Goal: Information Seeking & Learning: Learn about a topic

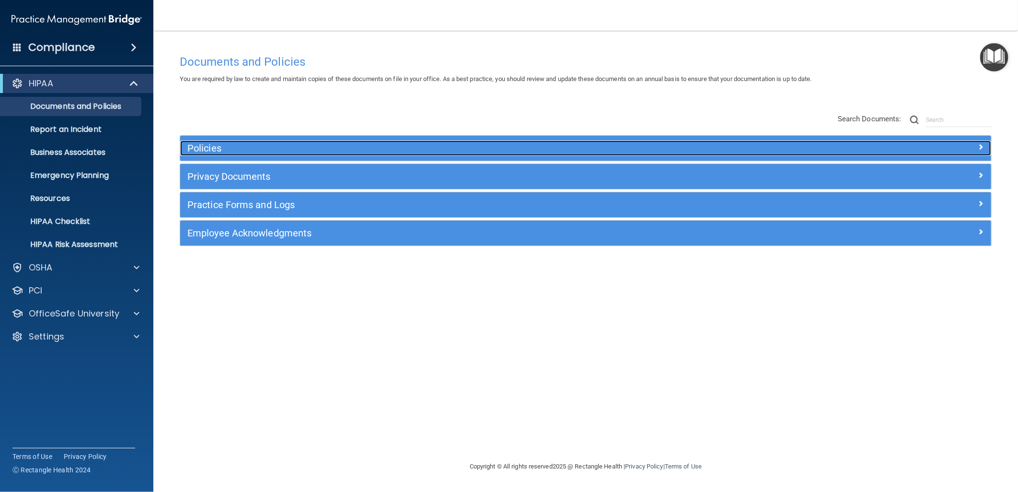
click at [305, 144] on h5 "Policies" at bounding box center [484, 148] width 594 height 11
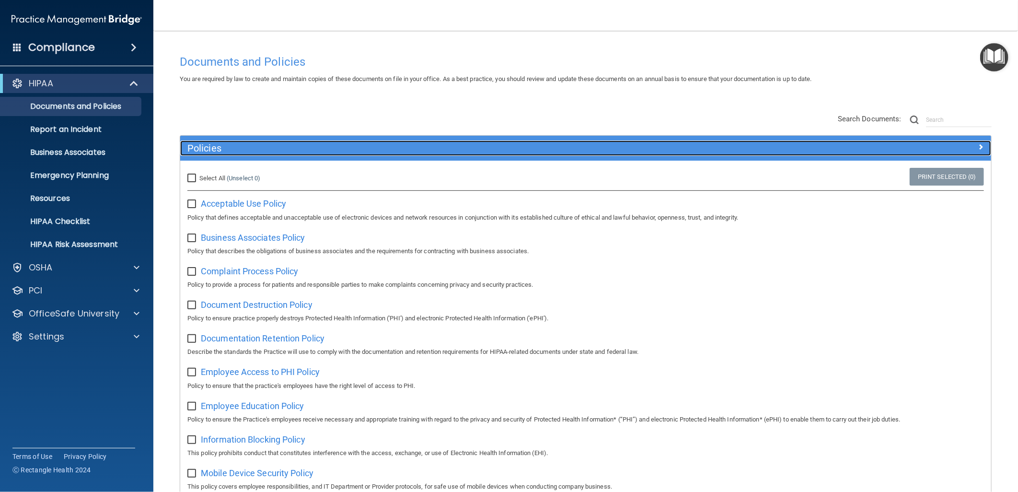
click at [391, 150] on h5 "Policies" at bounding box center [484, 148] width 594 height 11
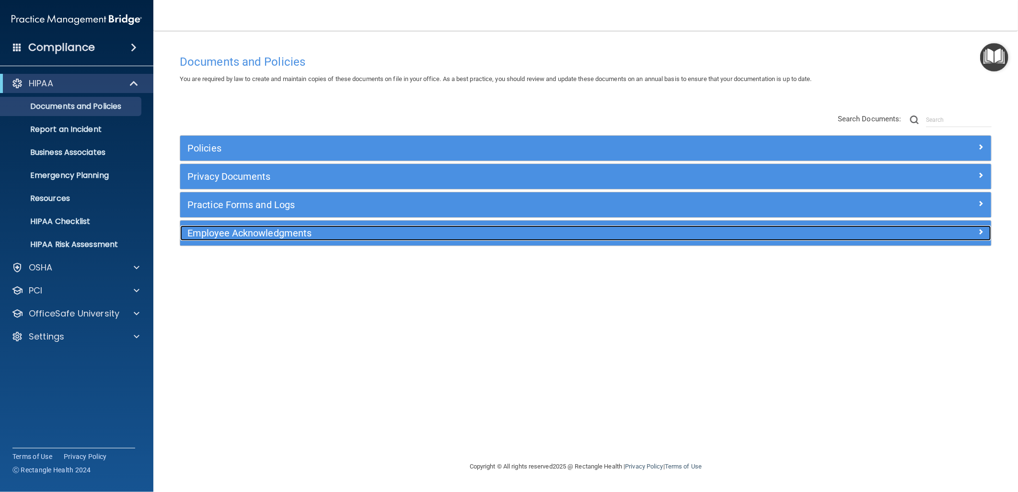
click at [448, 233] on h5 "Employee Acknowledgments" at bounding box center [484, 233] width 594 height 11
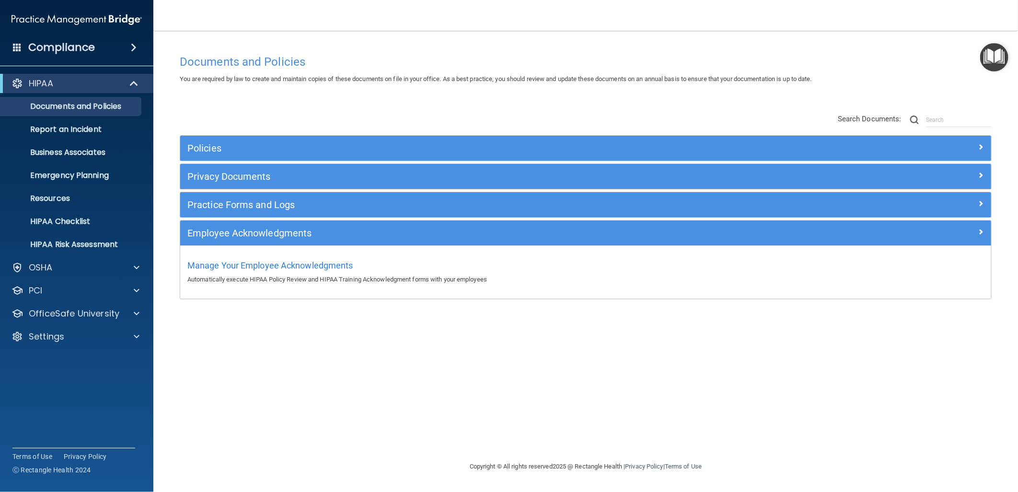
click at [366, 329] on div "Documents and Policies You are required by law to create and maintain copies of…" at bounding box center [586, 255] width 826 height 411
click at [102, 337] on div "Settings" at bounding box center [63, 337] width 119 height 12
click at [81, 382] on p "My Users" at bounding box center [71, 383] width 131 height 10
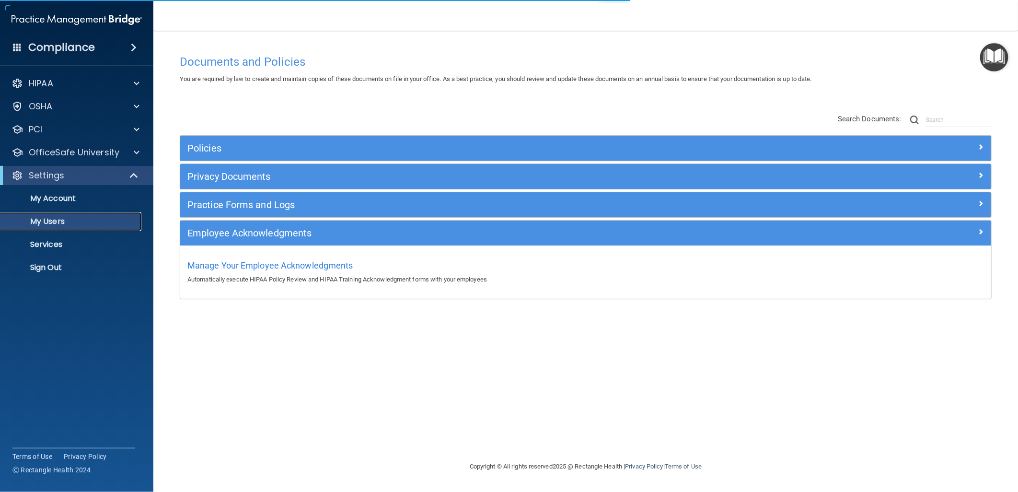
select select "20"
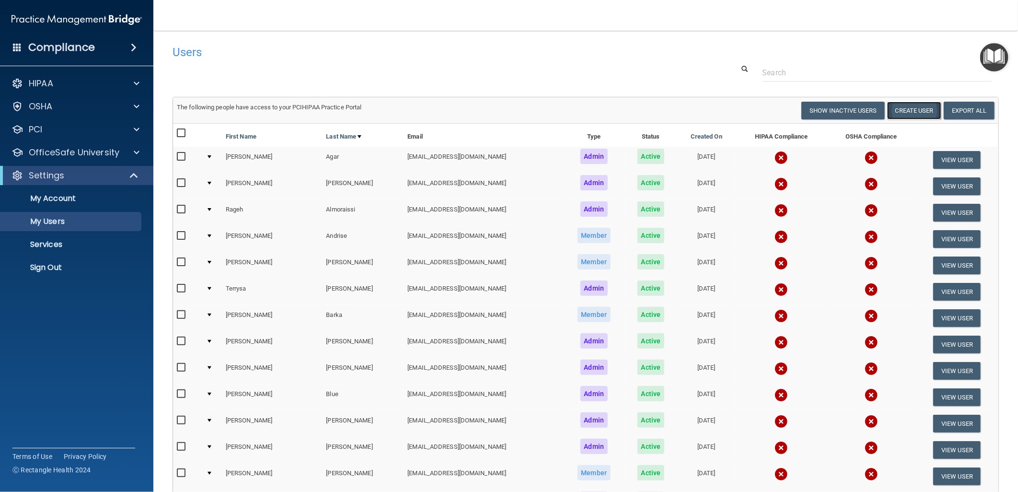
click at [902, 112] on button "Create User" at bounding box center [914, 111] width 54 height 18
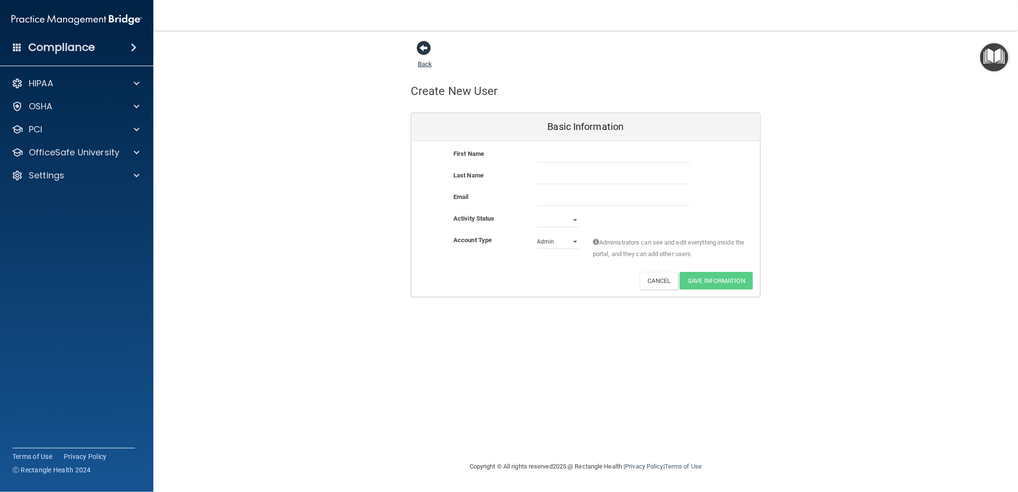
click at [421, 65] on link "Back" at bounding box center [425, 58] width 14 height 19
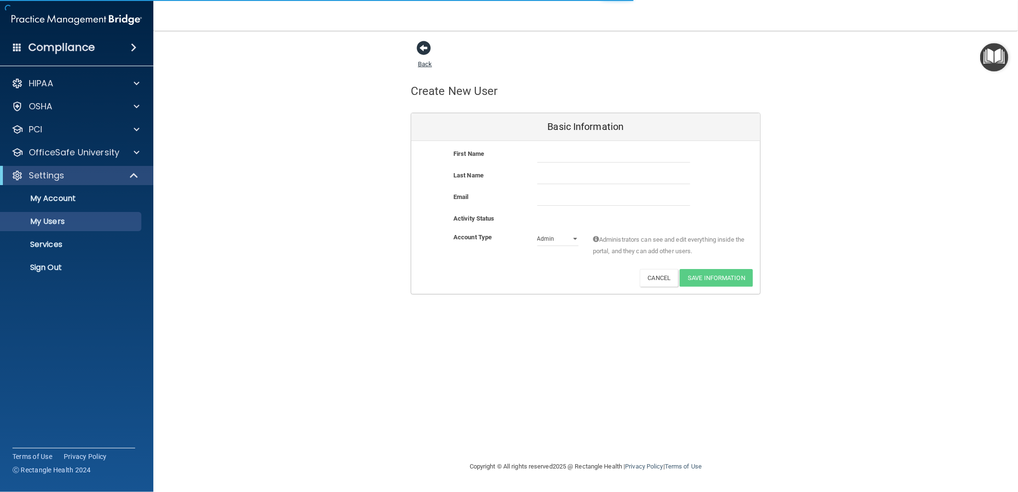
select select "20"
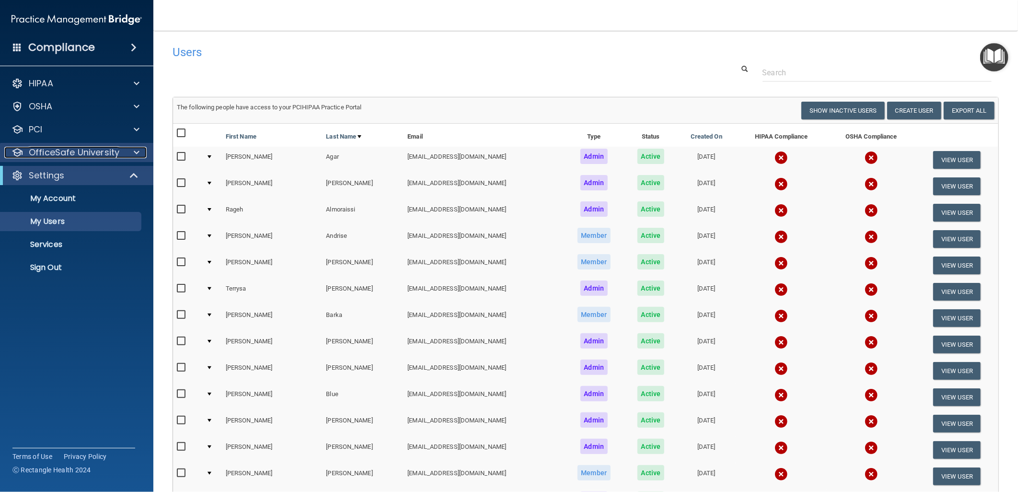
click at [119, 150] on div "OfficeSafe University" at bounding box center [63, 153] width 119 height 12
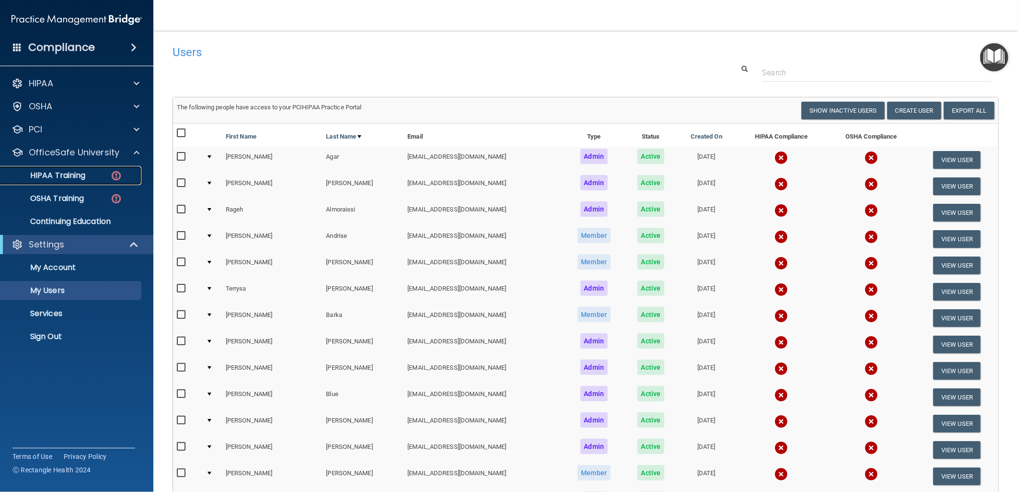
click at [107, 172] on div "HIPAA Training" at bounding box center [71, 176] width 131 height 10
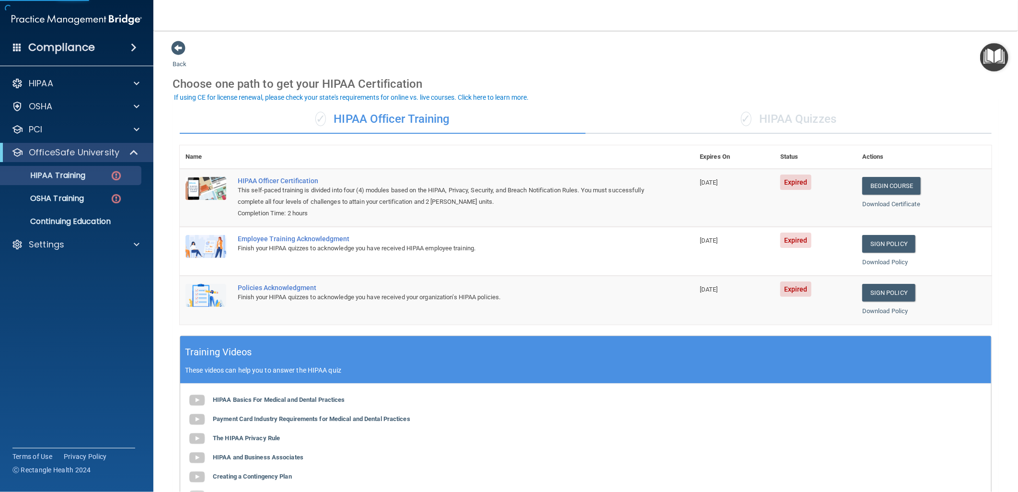
click at [774, 119] on div "✓ HIPAA Quizzes" at bounding box center [789, 119] width 406 height 29
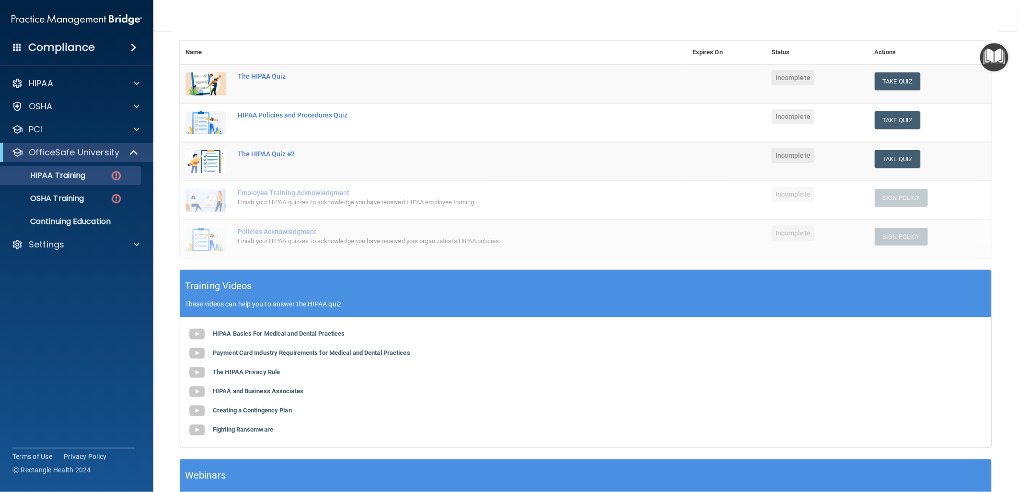
scroll to position [160, 0]
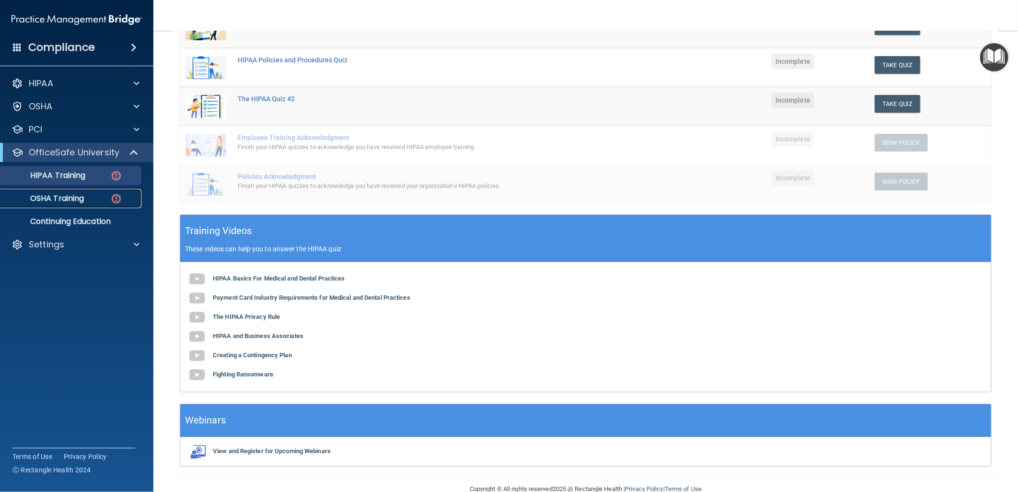
click at [98, 202] on div "OSHA Training" at bounding box center [71, 199] width 131 height 10
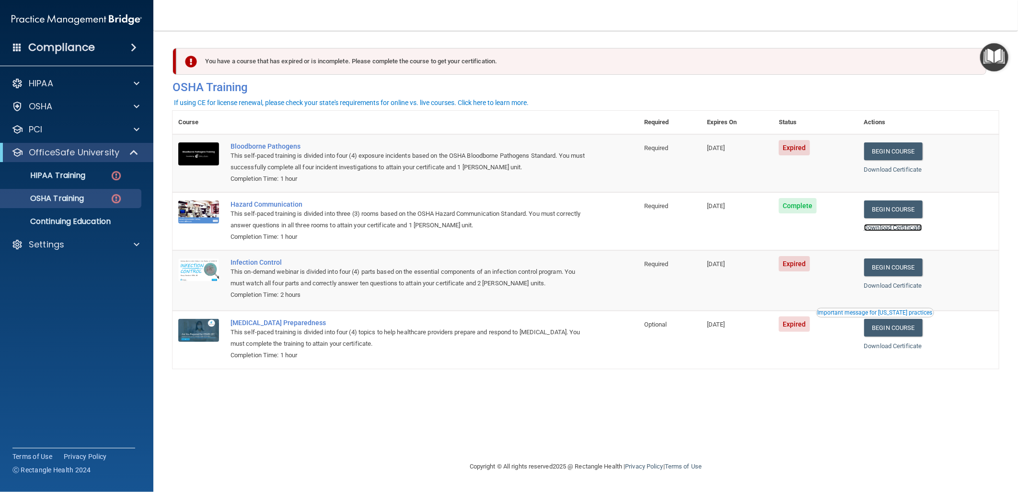
click at [889, 226] on link "Download Certificate" at bounding box center [893, 227] width 58 height 7
click at [115, 110] on div "OSHA" at bounding box center [63, 107] width 119 height 12
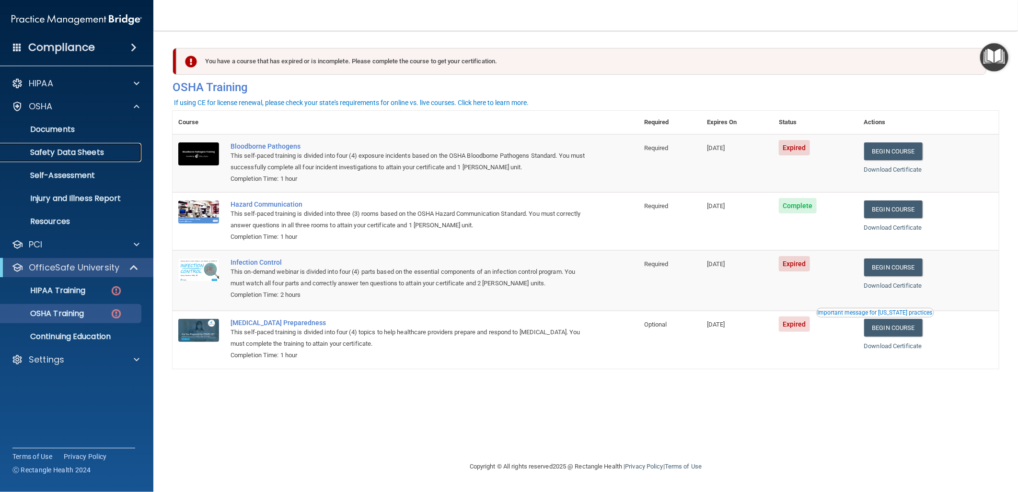
click at [85, 150] on p "Safety Data Sheets" at bounding box center [71, 153] width 131 height 10
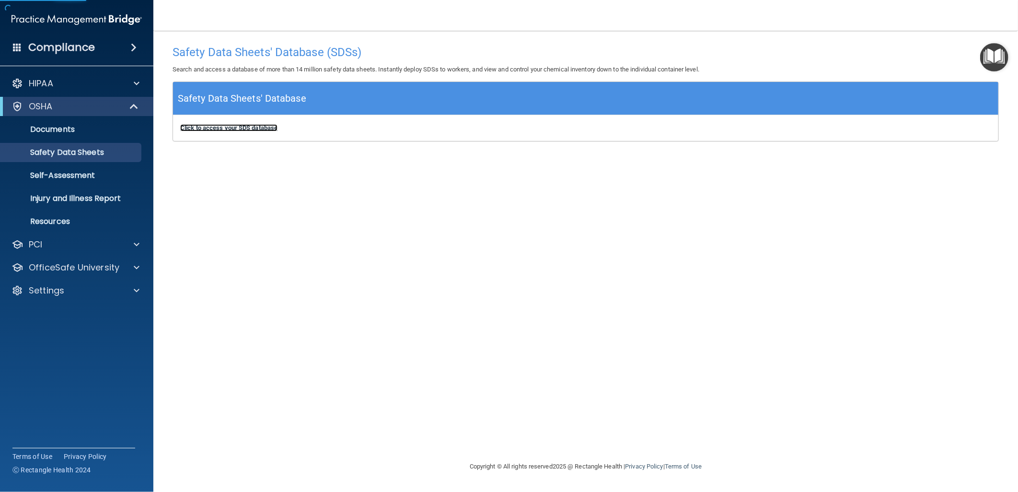
click at [235, 124] on b "Click to access your SDS database" at bounding box center [228, 127] width 97 height 7
click at [115, 82] on div "HIPAA" at bounding box center [63, 84] width 119 height 12
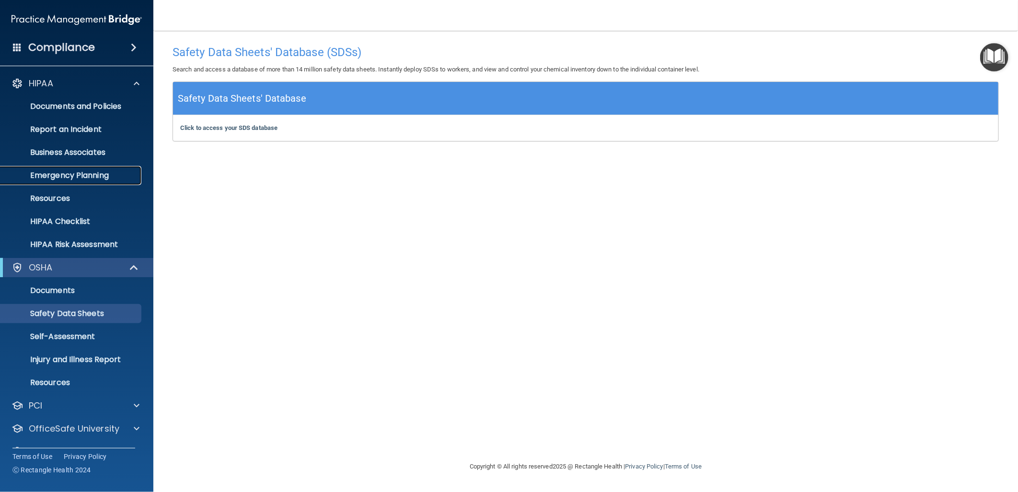
click at [94, 171] on p "Emergency Planning" at bounding box center [71, 176] width 131 height 10
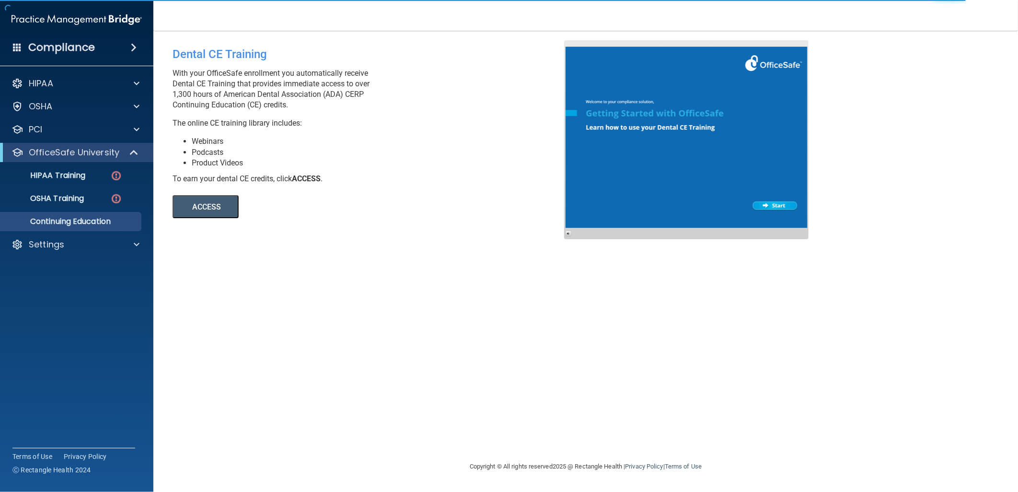
click at [189, 211] on button "ACCESS" at bounding box center [206, 206] width 66 height 23
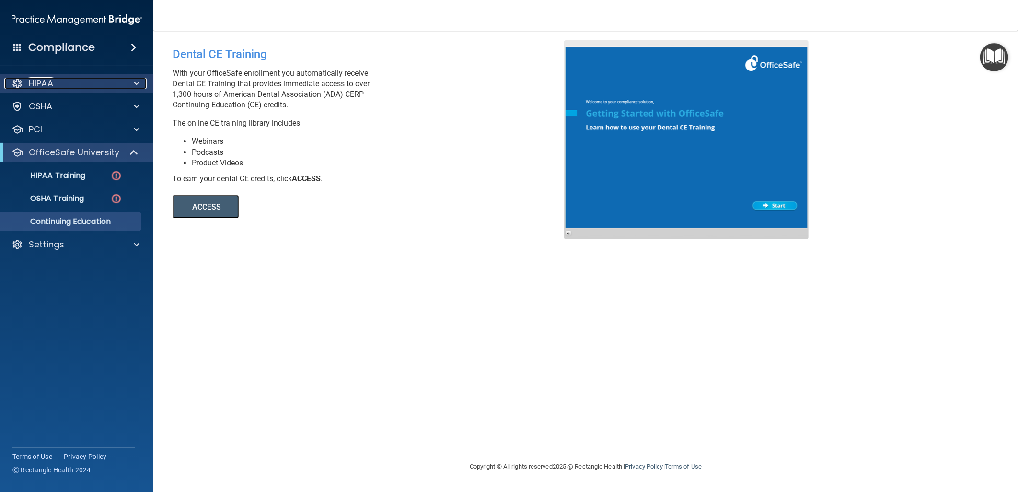
click at [125, 84] on div at bounding box center [135, 84] width 24 height 12
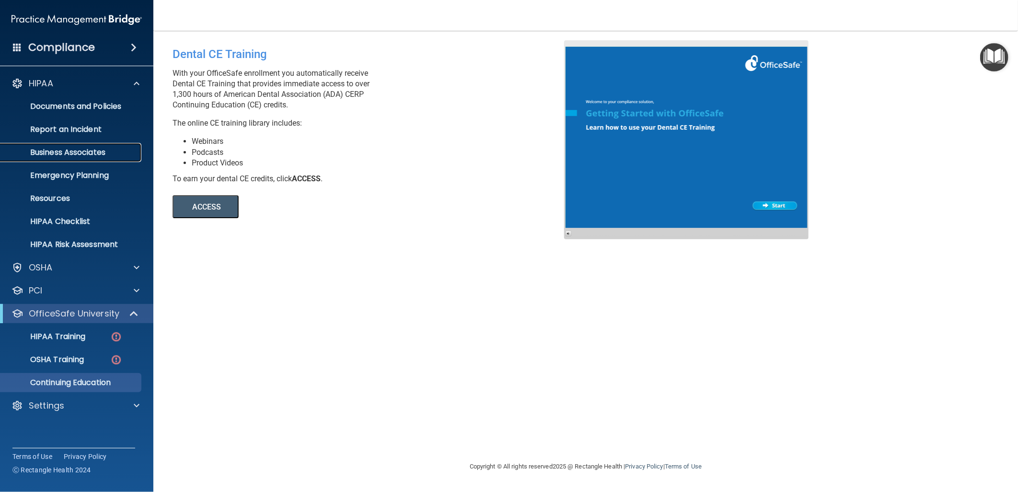
click at [99, 148] on p "Business Associates" at bounding box center [71, 153] width 131 height 10
